Goal: Information Seeking & Learning: Learn about a topic

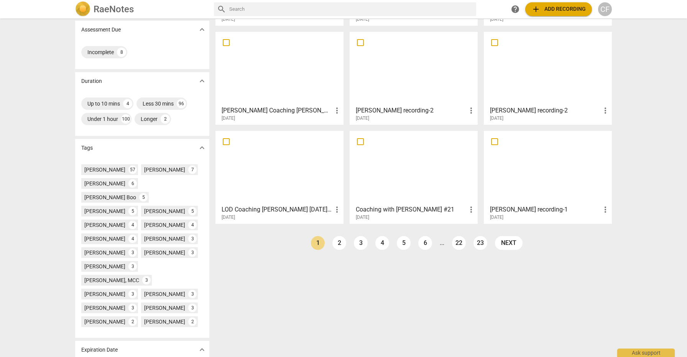
scroll to position [123, 0]
click at [337, 243] on link "2" at bounding box center [340, 242] width 14 height 14
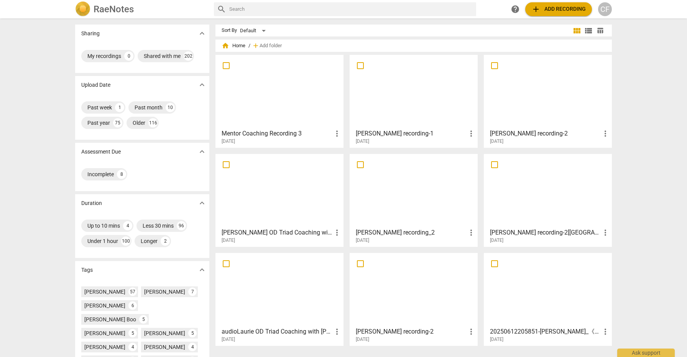
click at [389, 189] on div at bounding box center [413, 190] width 123 height 68
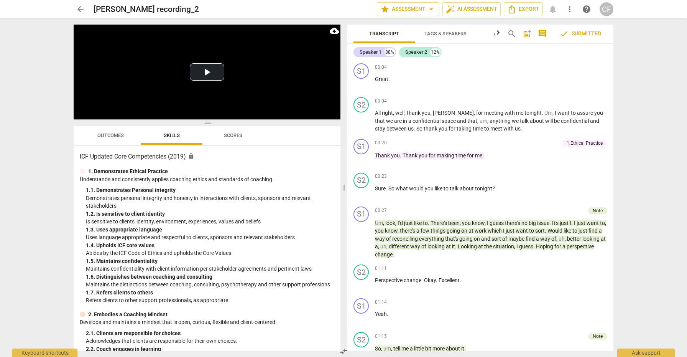
click at [104, 136] on span "Outcomes" at bounding box center [110, 135] width 26 height 6
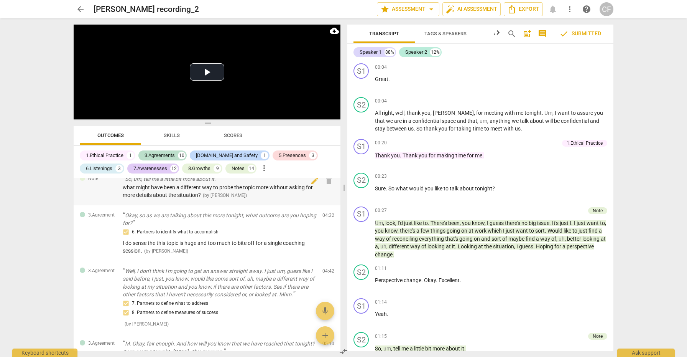
scroll to position [127, 0]
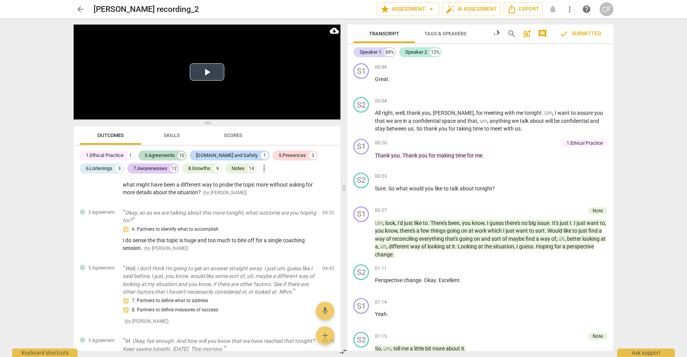
click at [207, 76] on button "Play Video" at bounding box center [207, 71] width 35 height 17
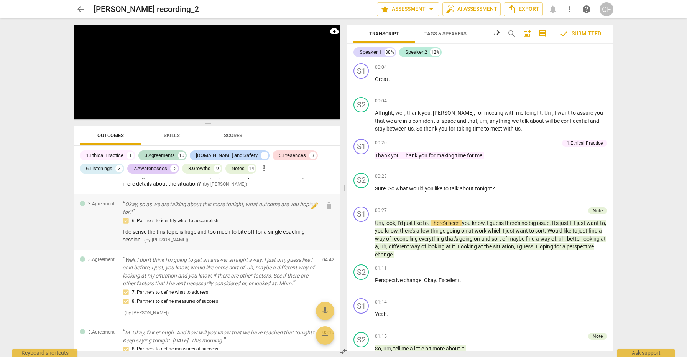
scroll to position [145, 0]
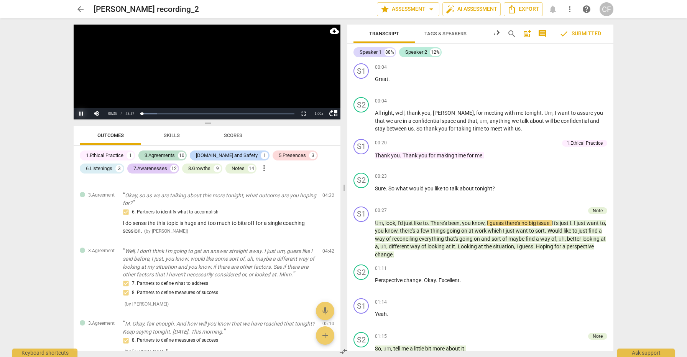
click at [80, 112] on button "Pause" at bounding box center [81, 114] width 15 height 12
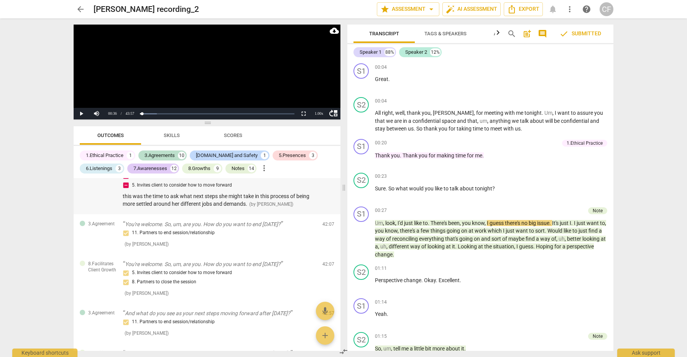
scroll to position [2728, 0]
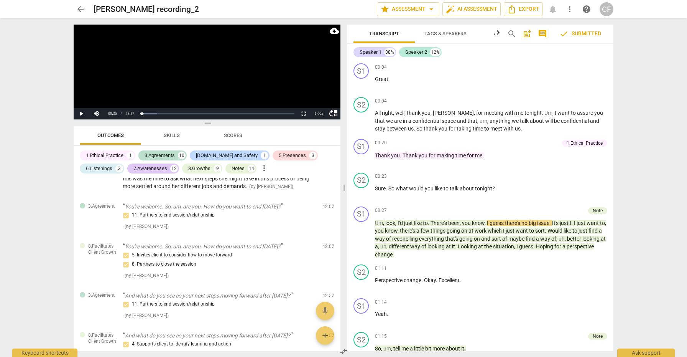
click at [79, 11] on span "arrow_back" at bounding box center [80, 9] width 9 height 9
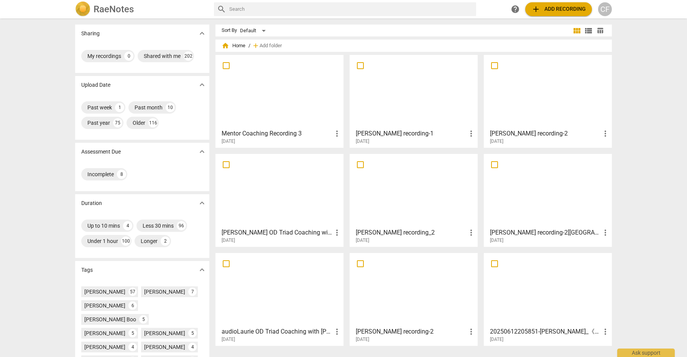
click at [534, 187] on div at bounding box center [548, 190] width 123 height 68
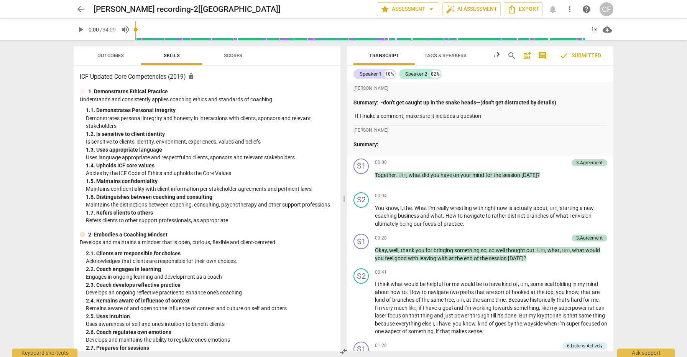
click at [116, 54] on span "Outcomes" at bounding box center [110, 56] width 26 height 6
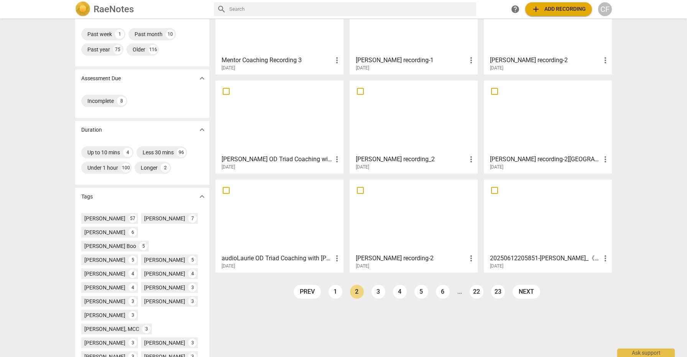
scroll to position [77, 0]
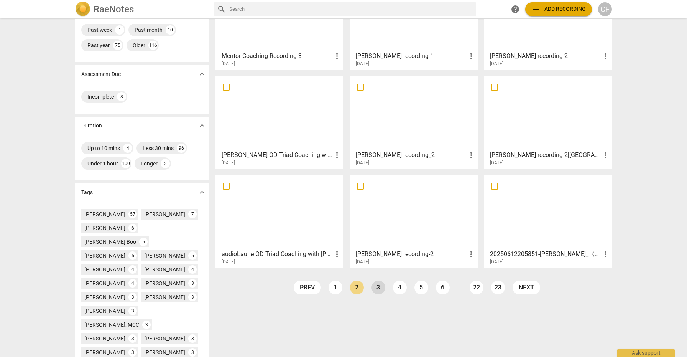
click at [375, 292] on link "3" at bounding box center [379, 287] width 14 height 14
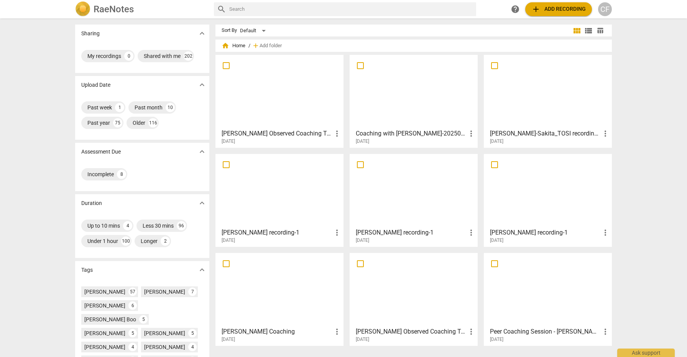
click at [506, 110] on div at bounding box center [548, 92] width 123 height 68
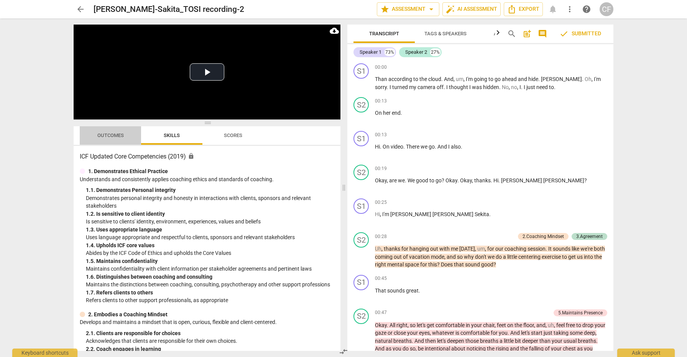
click at [103, 134] on span "Outcomes" at bounding box center [110, 135] width 26 height 6
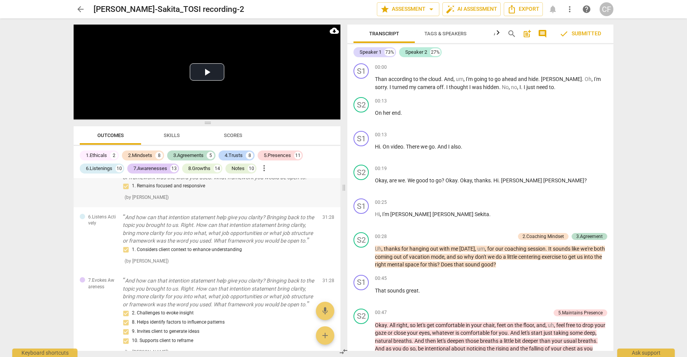
scroll to position [5302, 0]
